Goal: Information Seeking & Learning: Learn about a topic

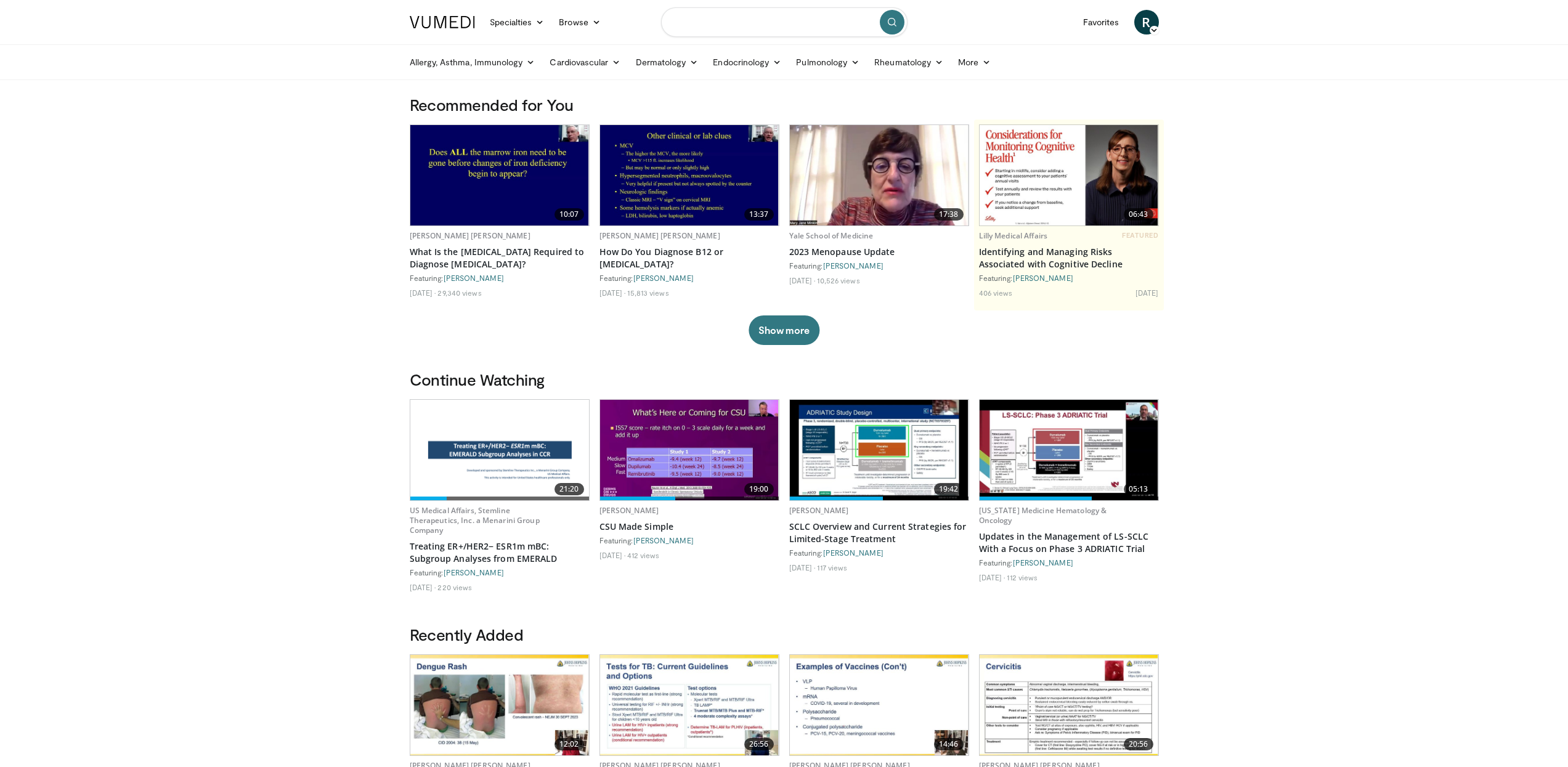
click at [713, 23] on input "Search topics, interventions" at bounding box center [784, 22] width 246 height 29
type input "**********"
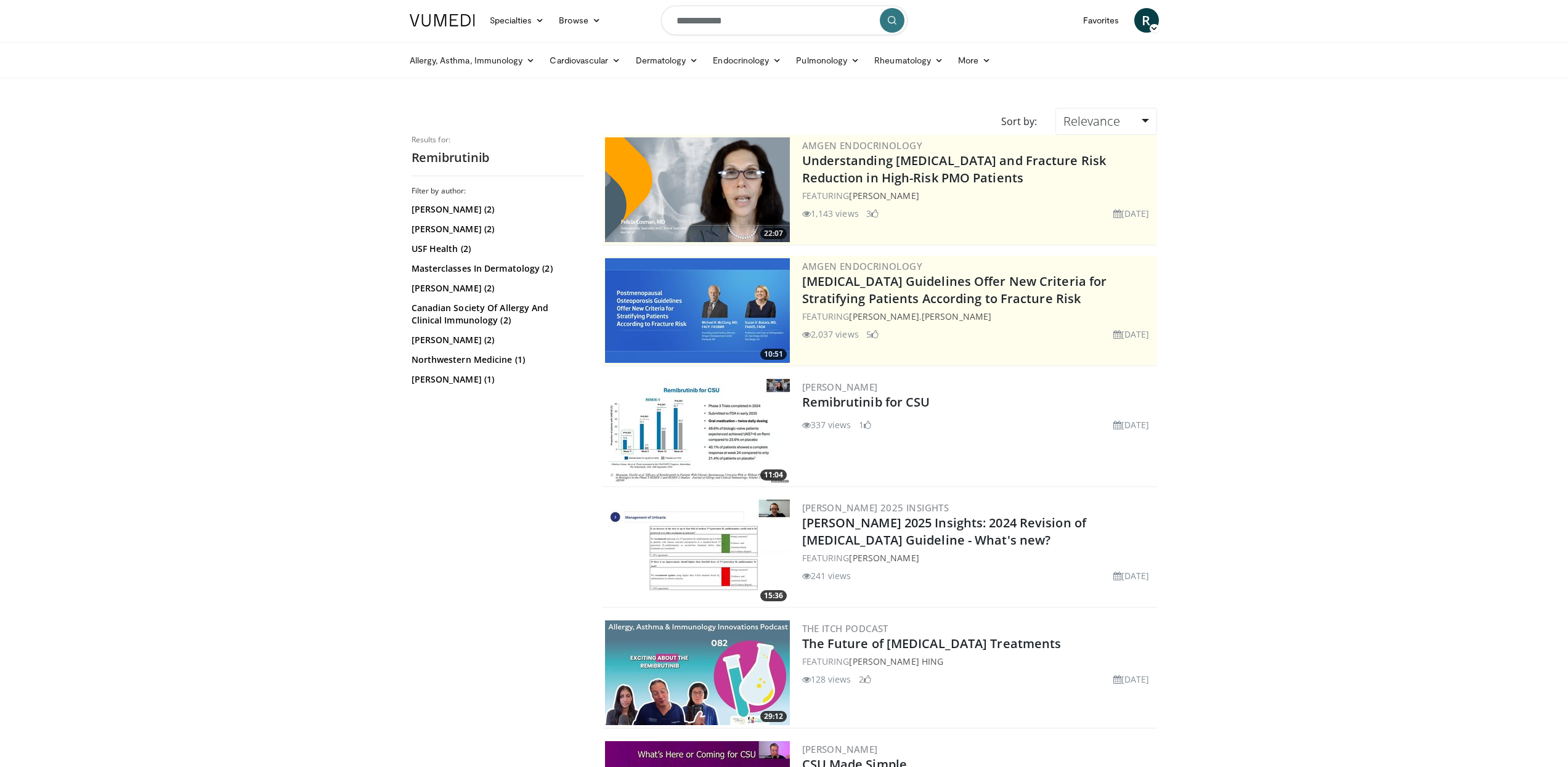
scroll to position [3, 0]
click at [1139, 115] on link "Relevance" at bounding box center [1105, 120] width 101 height 27
click at [1116, 227] on link "Newest" at bounding box center [1104, 230] width 97 height 20
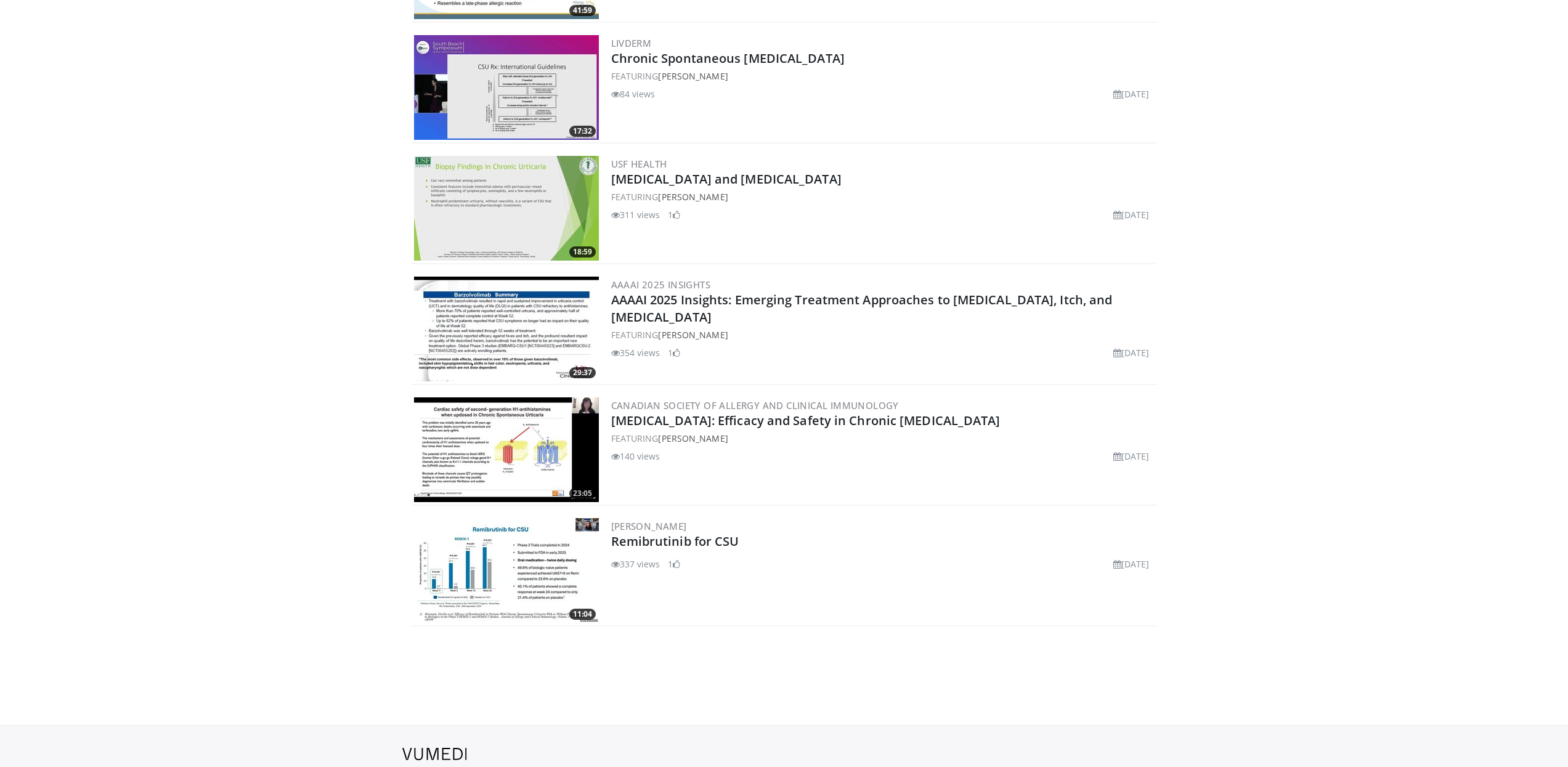
scroll to position [1014, 0]
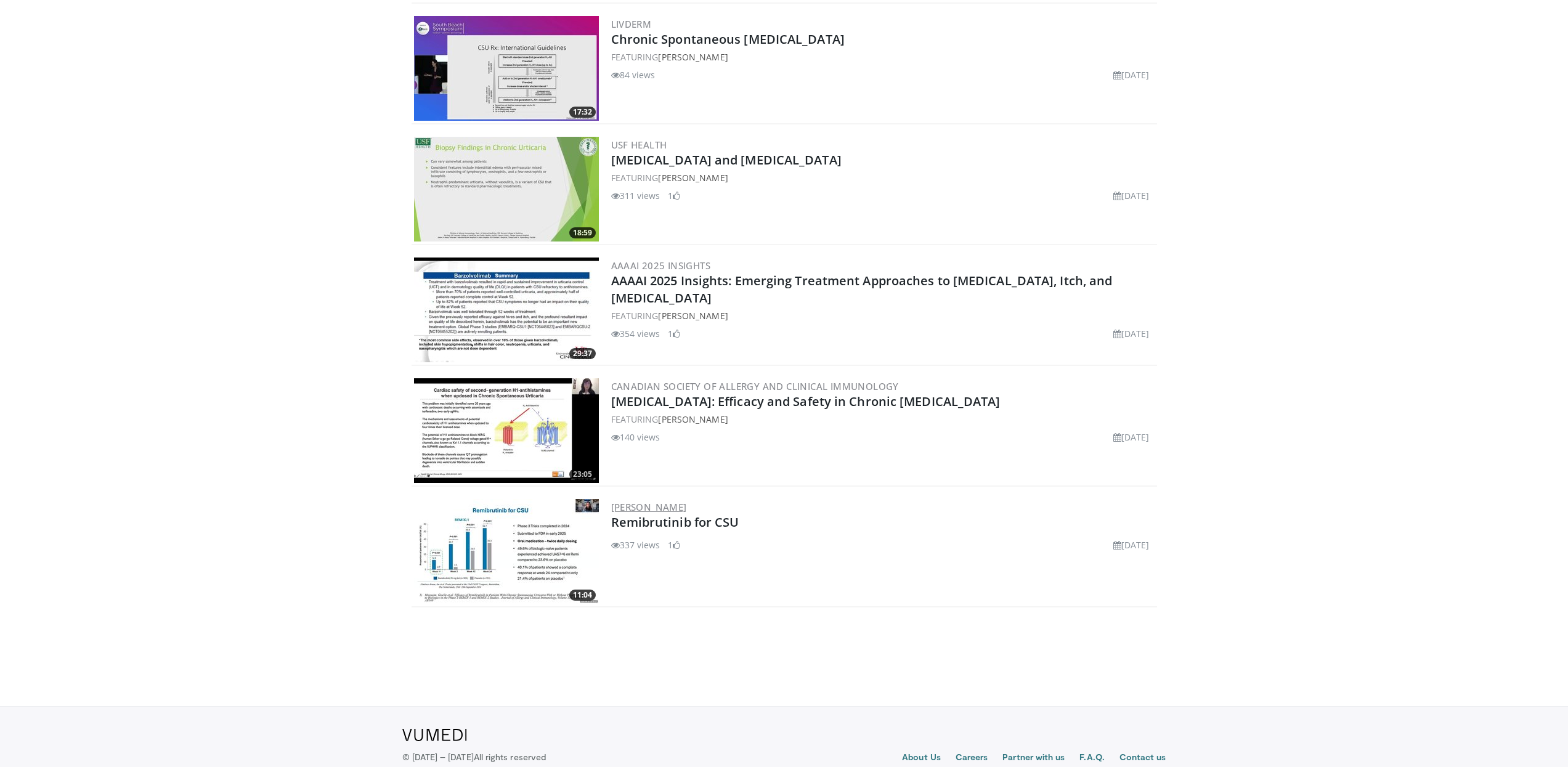
click at [647, 511] on link "[PERSON_NAME]" at bounding box center [649, 507] width 75 height 13
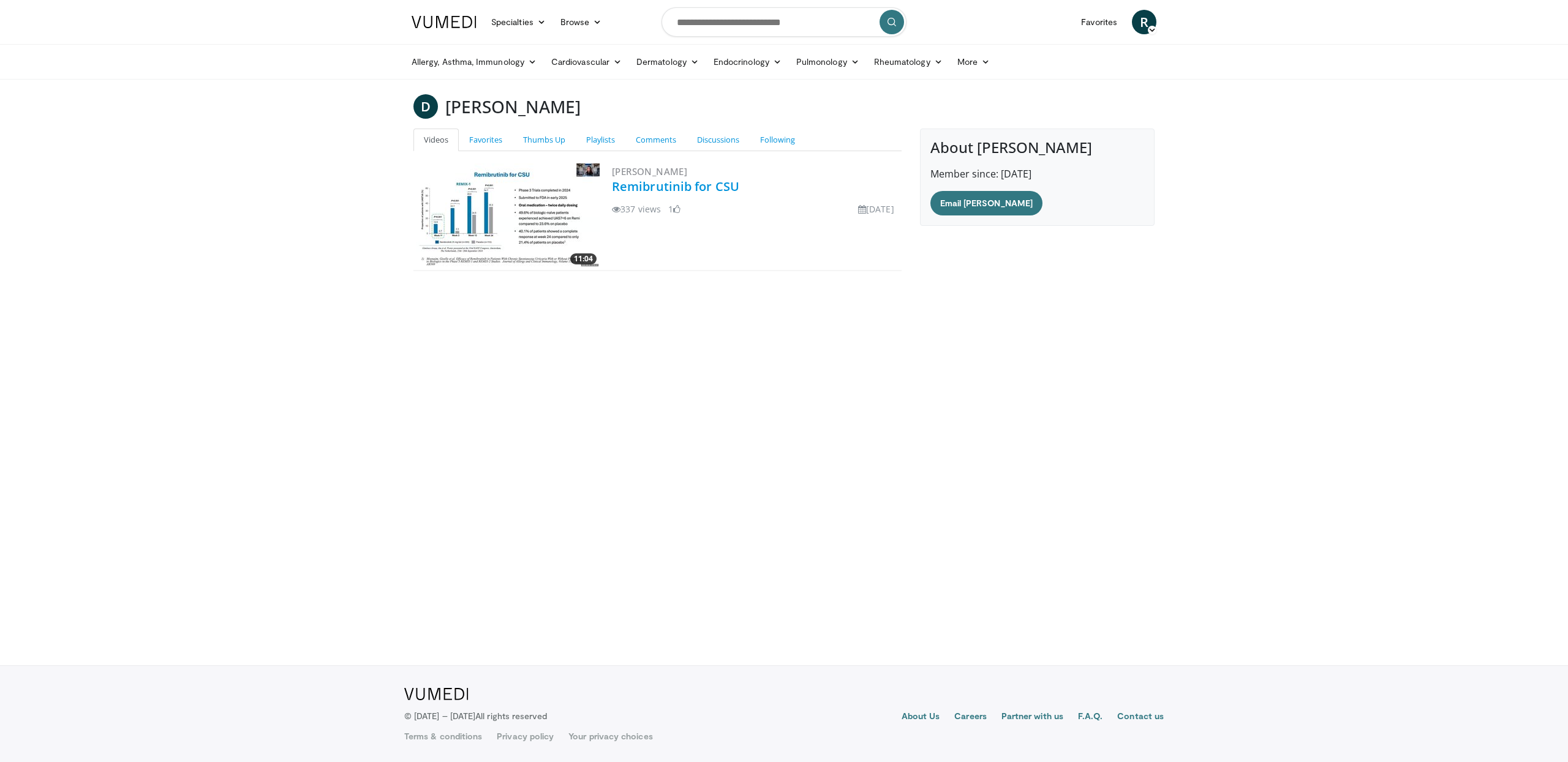
click at [692, 188] on link "Remibrutinib for CSU" at bounding box center [675, 186] width 127 height 17
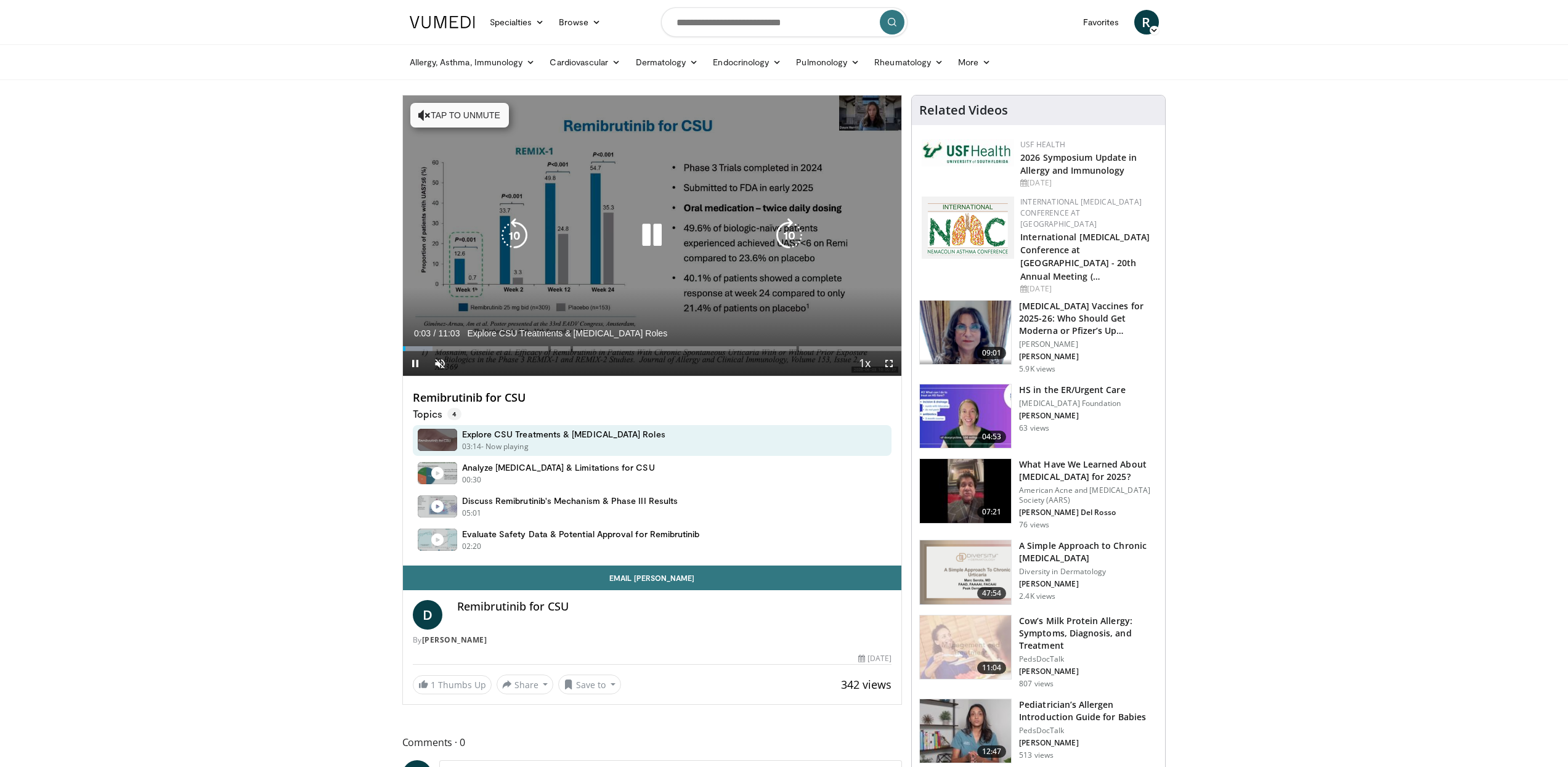
click at [438, 113] on button "Tap to unmute" at bounding box center [459, 115] width 99 height 24
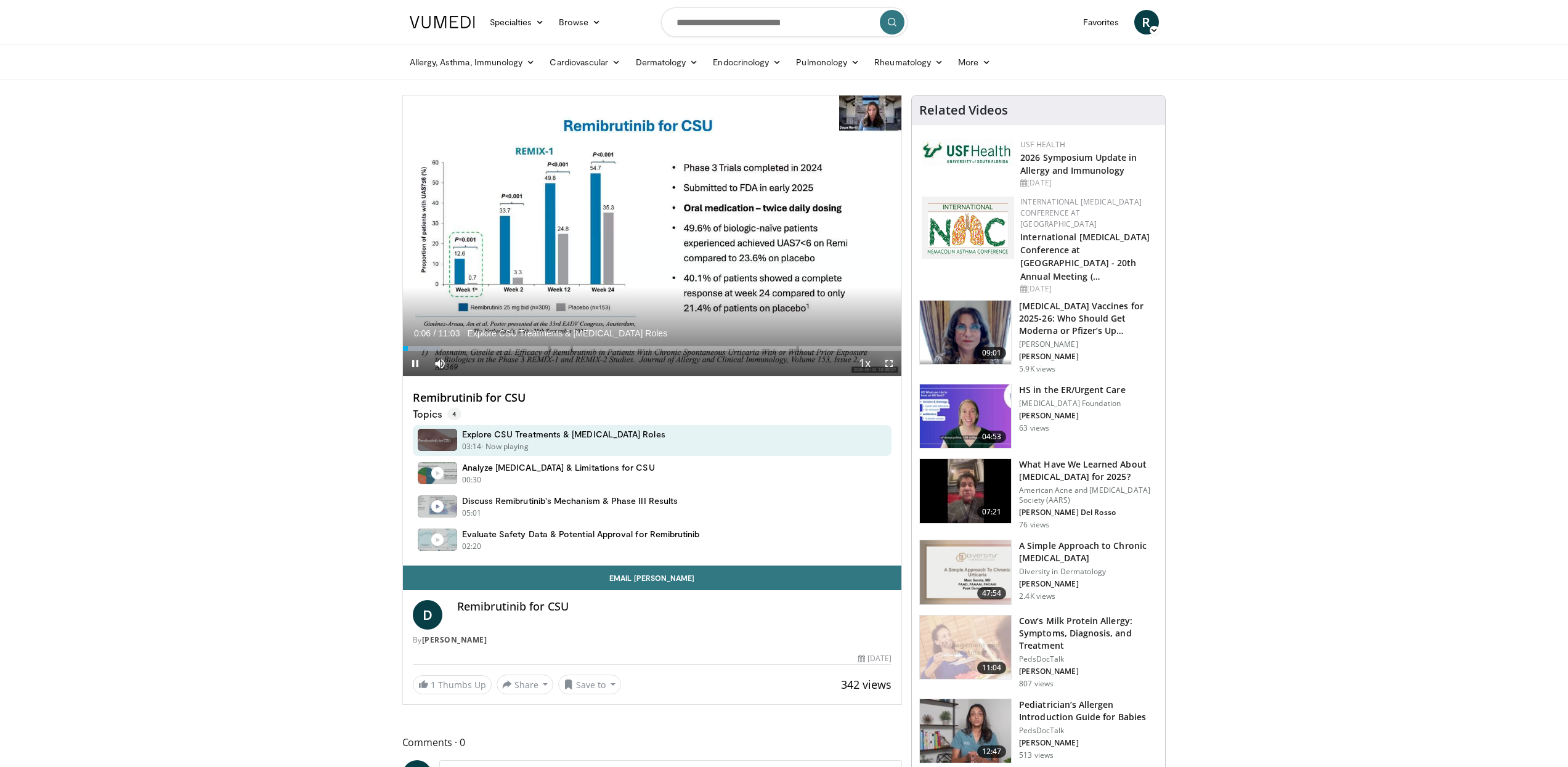
click at [890, 361] on span "Video Player" at bounding box center [889, 363] width 24 height 24
click at [418, 366] on span "Video Player" at bounding box center [415, 363] width 24 height 24
